Goal: Task Accomplishment & Management: Use online tool/utility

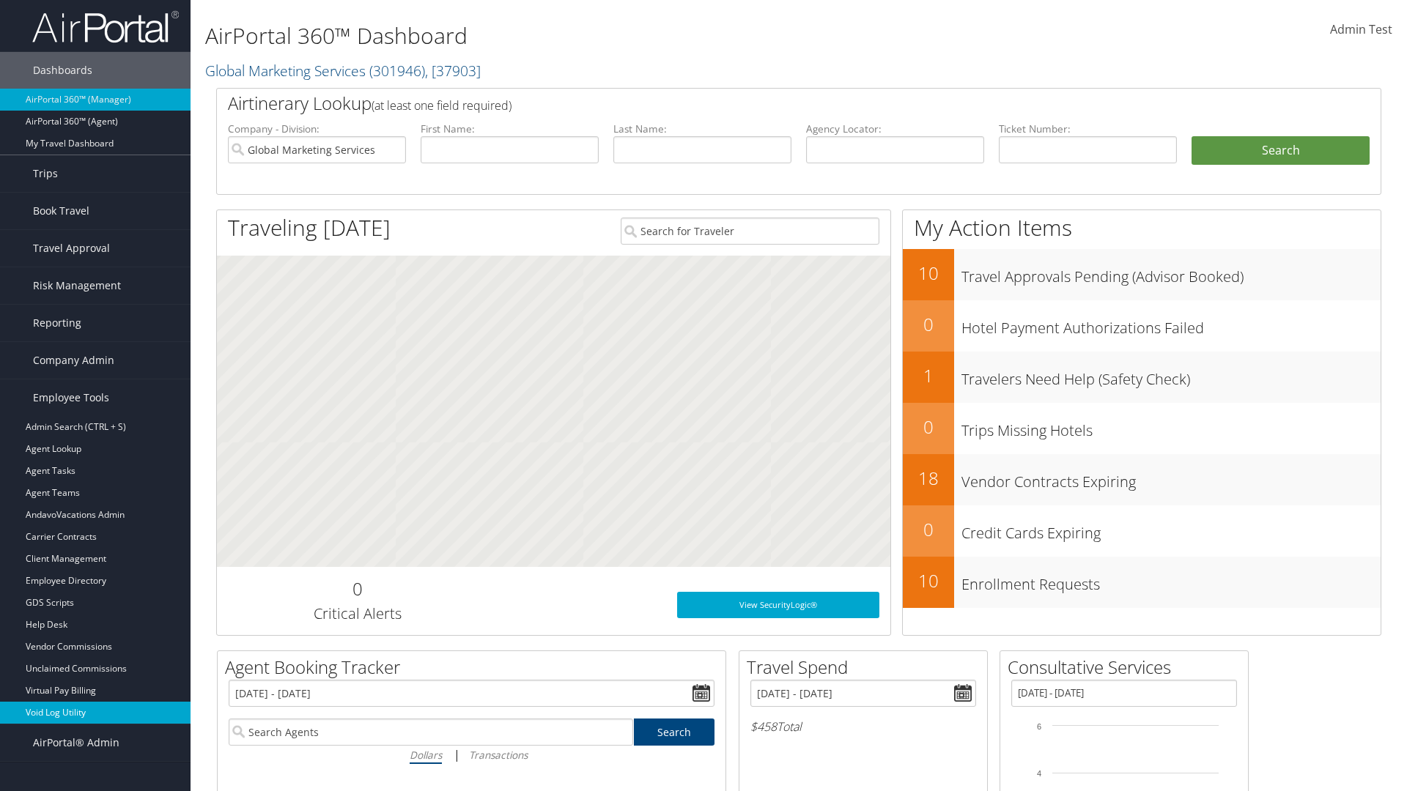
click at [95, 713] on link "Void Log Utility" at bounding box center [95, 713] width 191 height 22
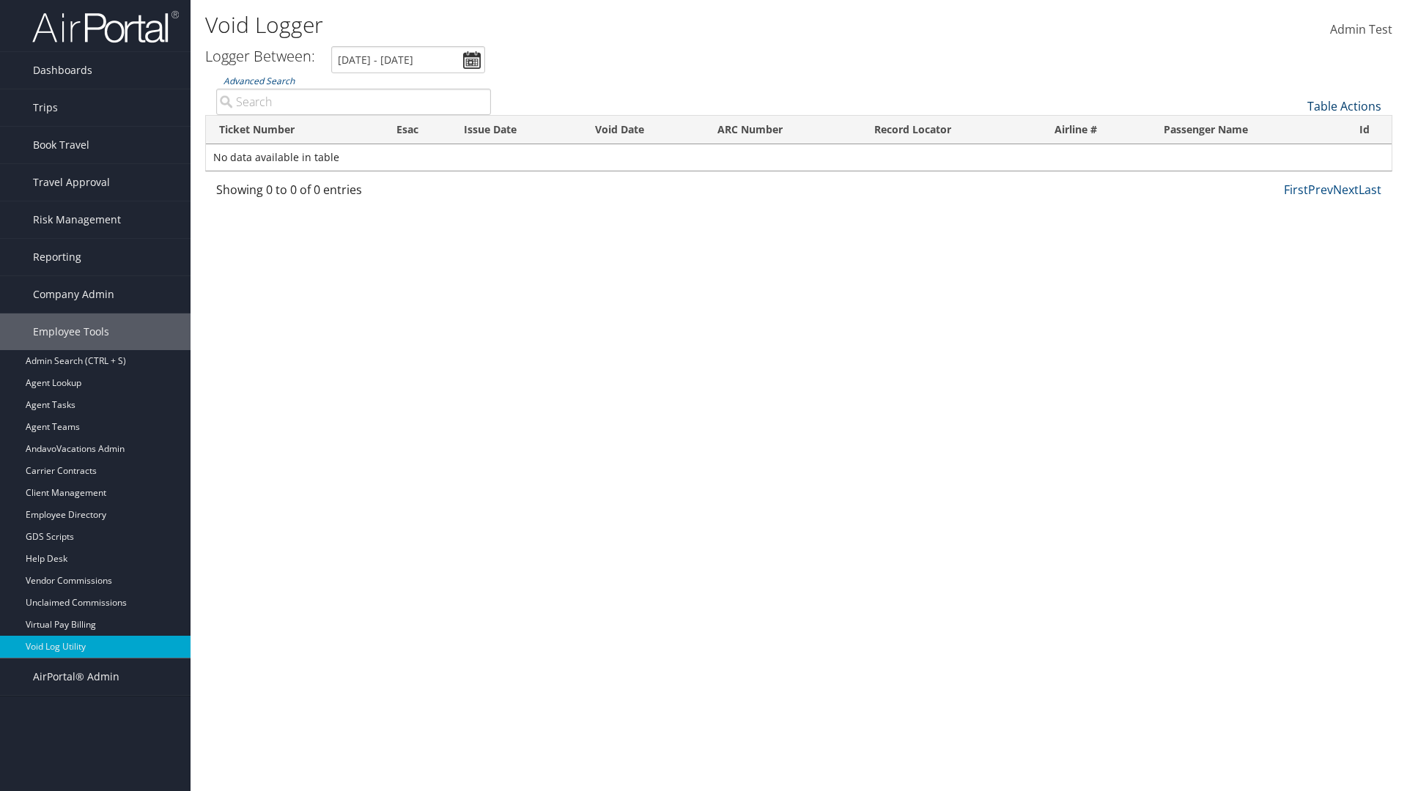
click at [1344, 106] on link "Table Actions" at bounding box center [1344, 106] width 74 height 16
click at [1295, 129] on link "Export as CSV" at bounding box center [1295, 129] width 193 height 25
click at [1344, 106] on link "Table Actions" at bounding box center [1344, 106] width 74 height 16
click at [1295, 130] on link "Ticket Number" at bounding box center [1295, 130] width 193 height 25
click at [1295, 180] on link "Issue Date" at bounding box center [1295, 180] width 193 height 25
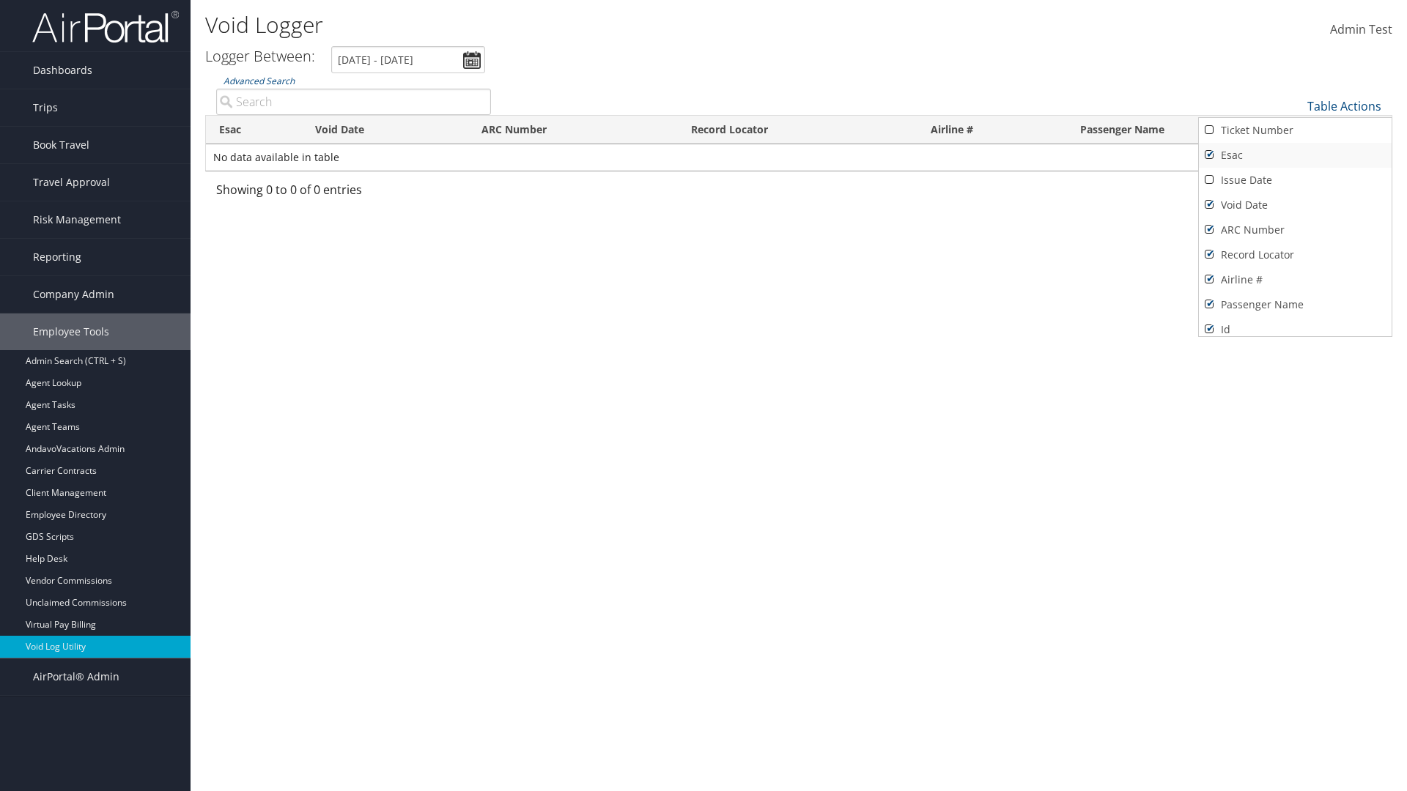
click at [1295, 155] on link "Esac" at bounding box center [1295, 155] width 193 height 25
click at [1295, 205] on link "Void Date" at bounding box center [1295, 205] width 193 height 25
click at [1295, 230] on link "ARC Number" at bounding box center [1295, 230] width 193 height 25
click at [1295, 255] on link "Record Locator" at bounding box center [1295, 255] width 193 height 25
click at [1295, 280] on link "Airline #" at bounding box center [1295, 279] width 193 height 25
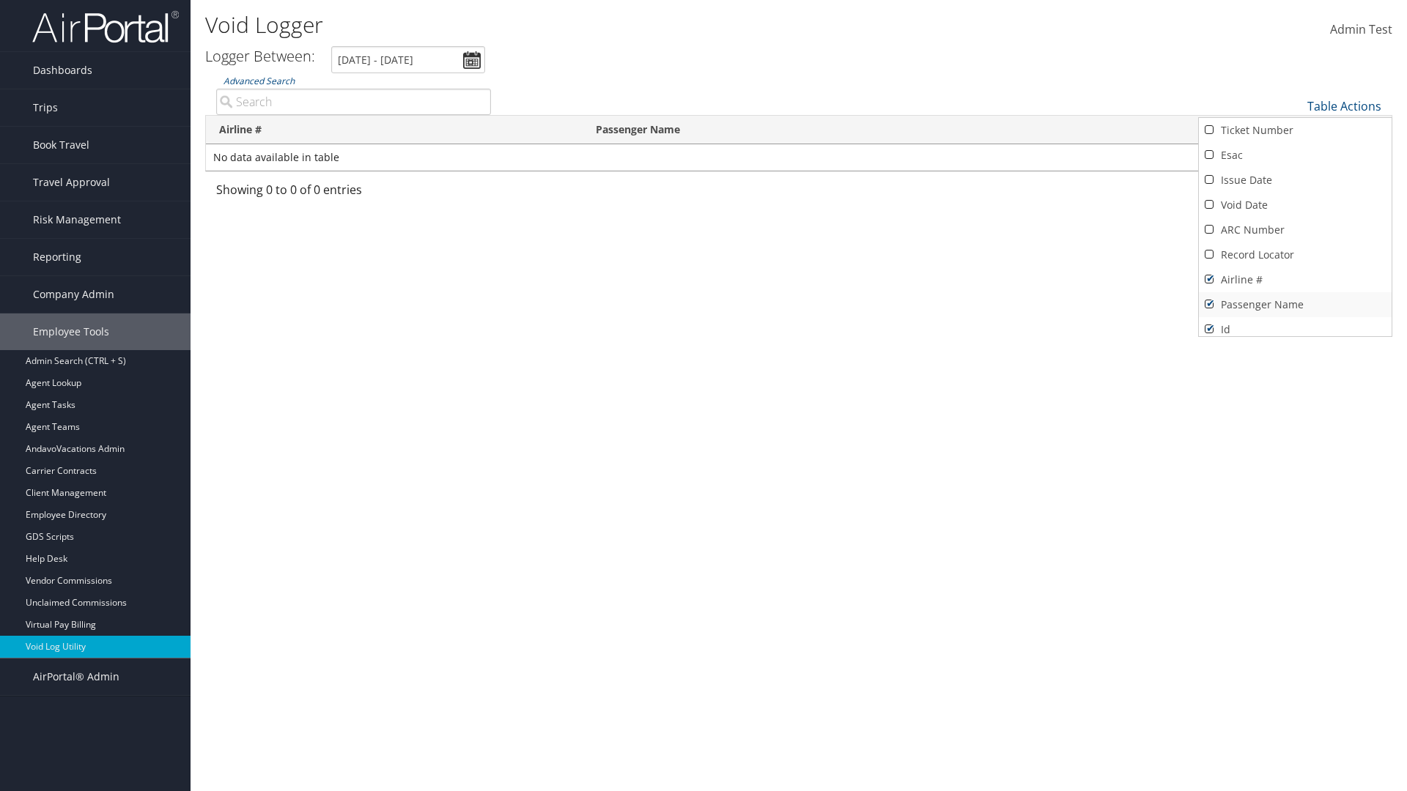
click at [1295, 305] on link "Passenger Name" at bounding box center [1295, 304] width 193 height 25
click at [703, 396] on div at bounding box center [703, 395] width 1407 height 791
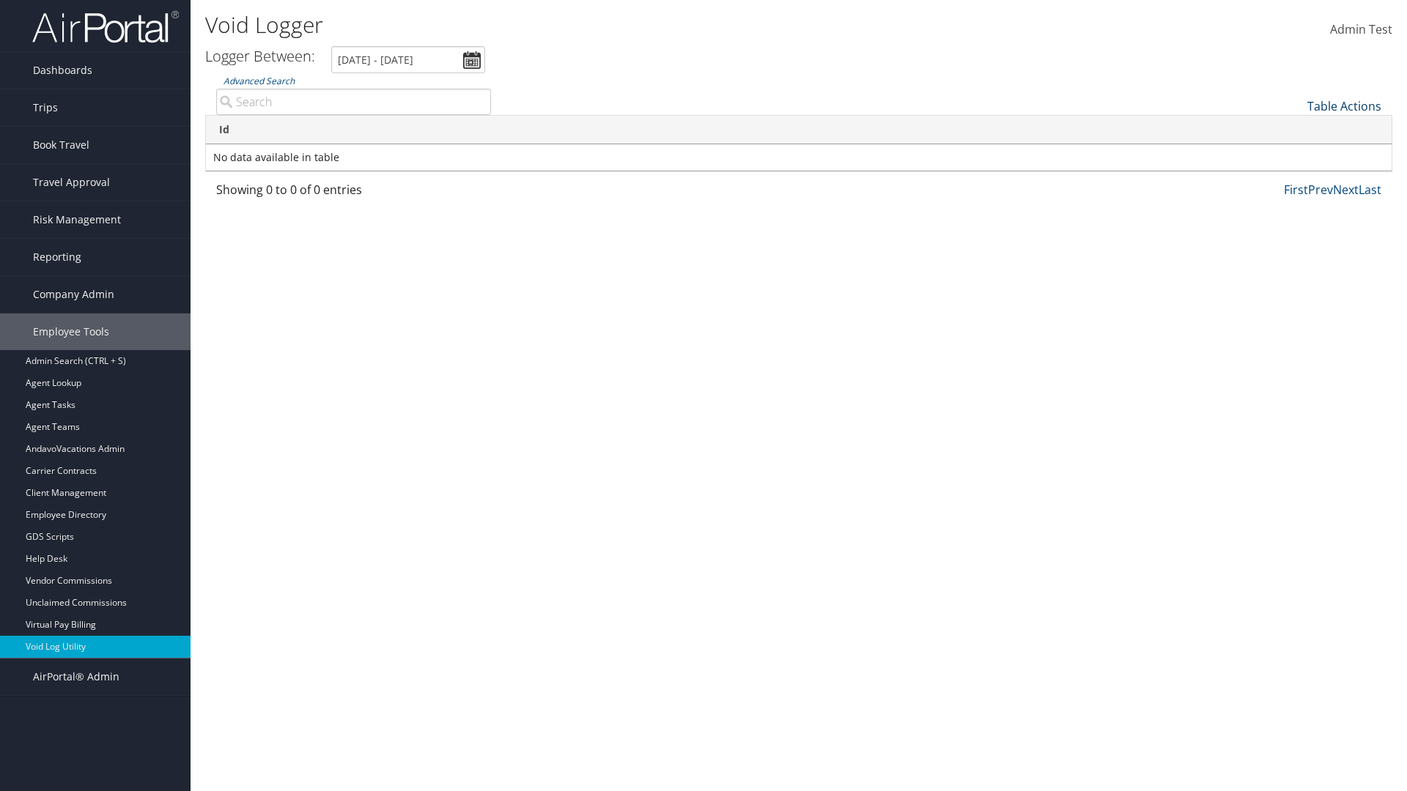
click at [1344, 106] on link "Table Actions" at bounding box center [1344, 106] width 74 height 16
click at [1295, 130] on link "Ticket Number" at bounding box center [1295, 130] width 193 height 25
click at [1295, 180] on link "Issue Date" at bounding box center [1295, 180] width 193 height 25
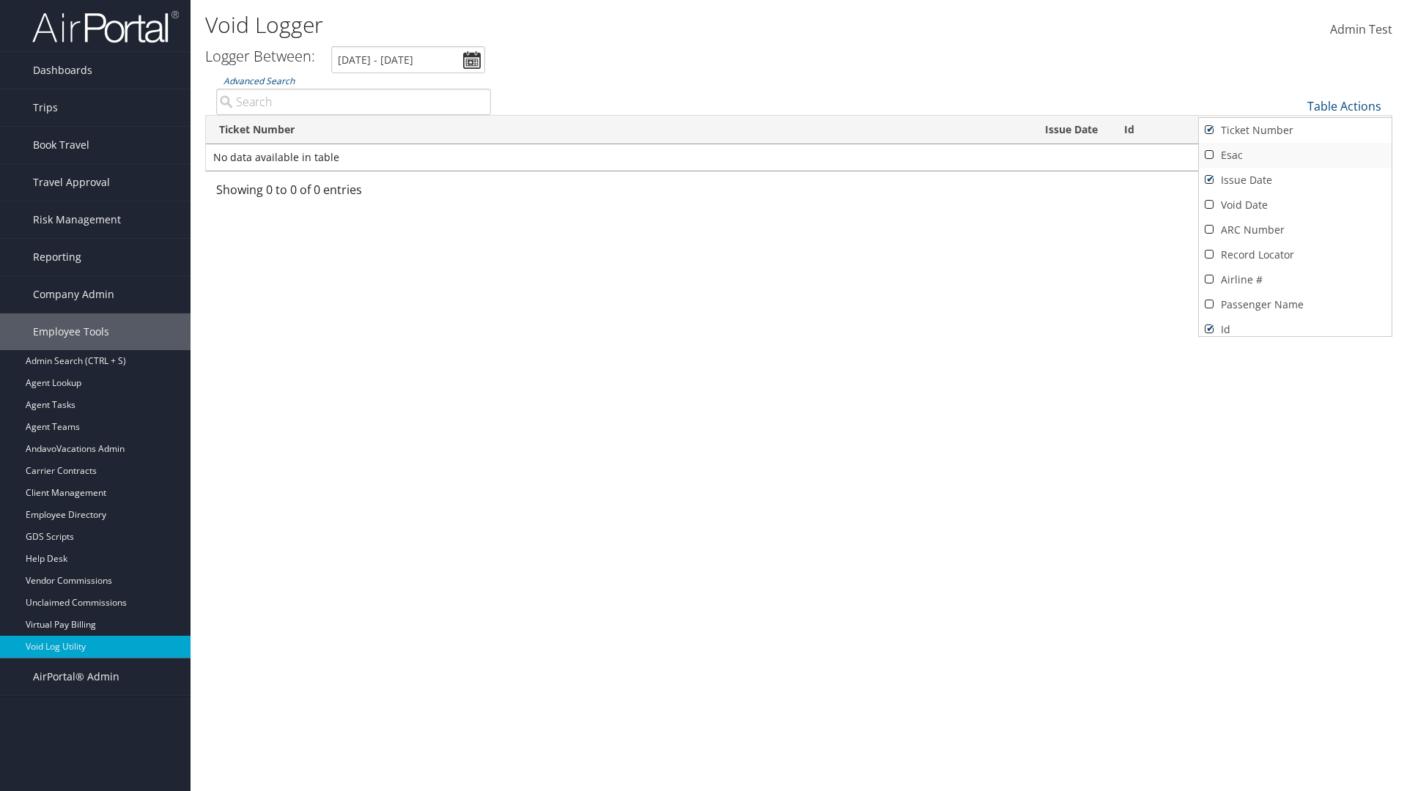
click at [1295, 155] on link "Esac" at bounding box center [1295, 155] width 193 height 25
click at [1295, 205] on link "Void Date" at bounding box center [1295, 205] width 193 height 25
click at [1295, 230] on link "ARC Number" at bounding box center [1295, 230] width 193 height 25
click at [1295, 255] on link "Record Locator" at bounding box center [1295, 255] width 193 height 25
click at [1295, 280] on link "Airline #" at bounding box center [1295, 279] width 193 height 25
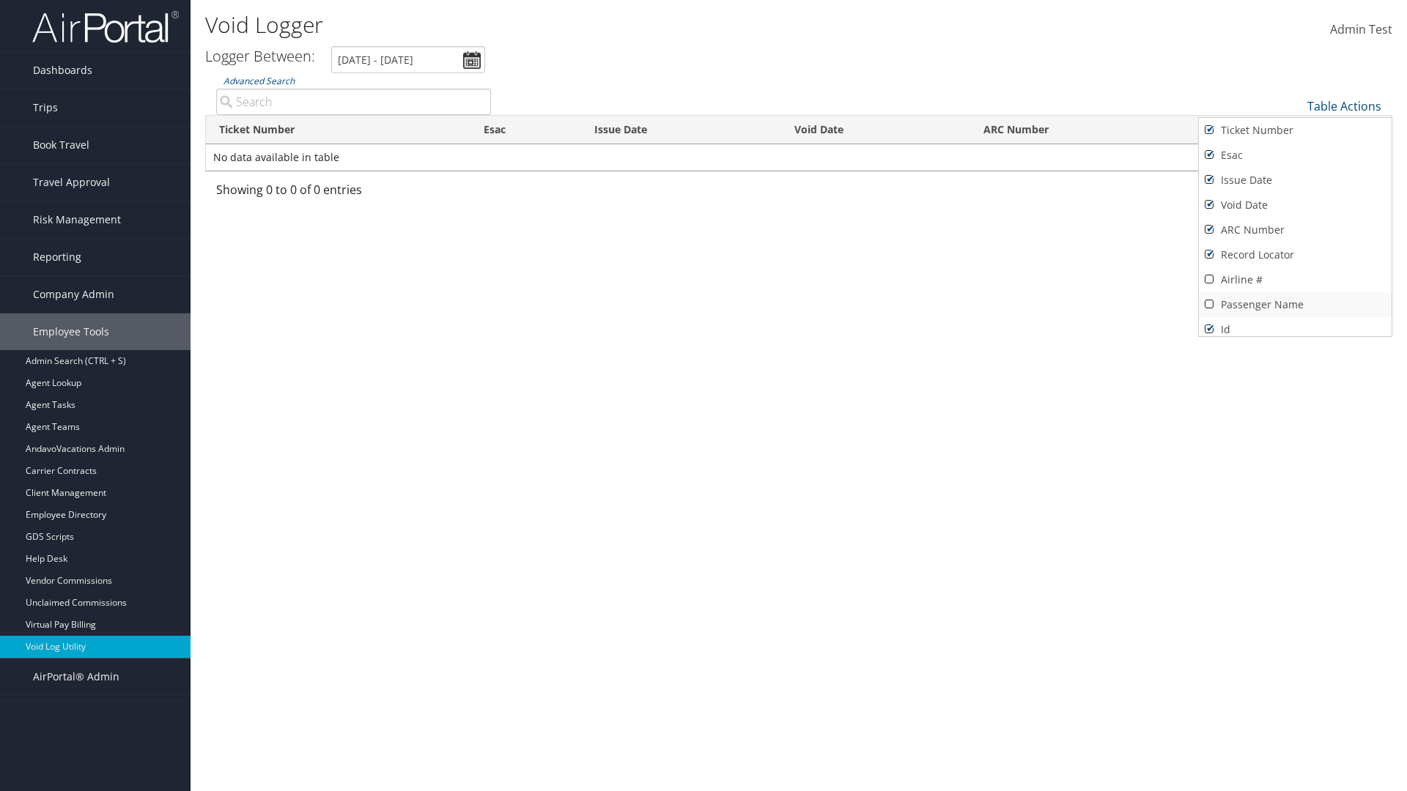
click at [1295, 305] on link "Passenger Name" at bounding box center [1295, 304] width 193 height 25
click at [703, 396] on div at bounding box center [703, 395] width 1407 height 791
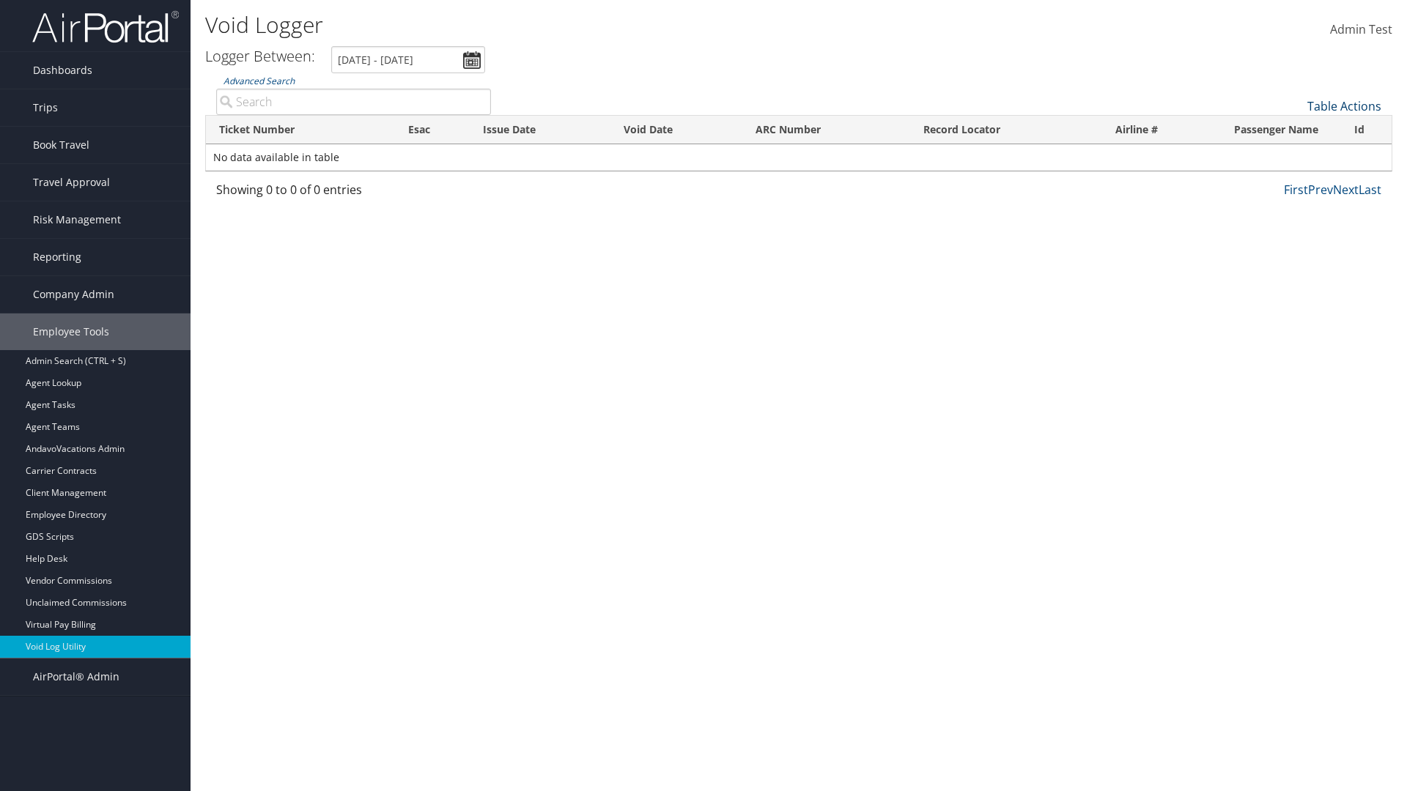
click at [1344, 106] on link "Table Actions" at bounding box center [1344, 106] width 74 height 16
click at [1295, 155] on link "25" at bounding box center [1295, 155] width 193 height 25
